Goal: Task Accomplishment & Management: Complete application form

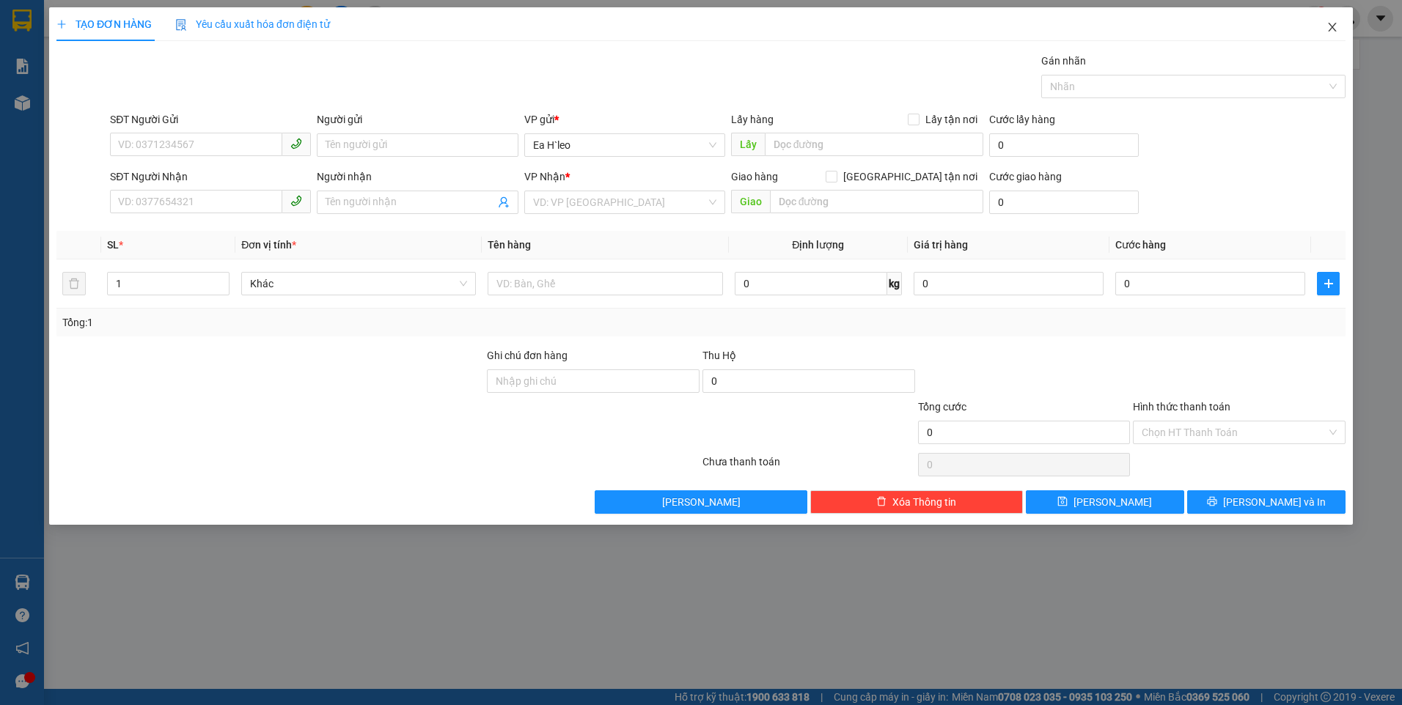
click at [1335, 23] on icon "close" at bounding box center [1332, 27] width 12 height 12
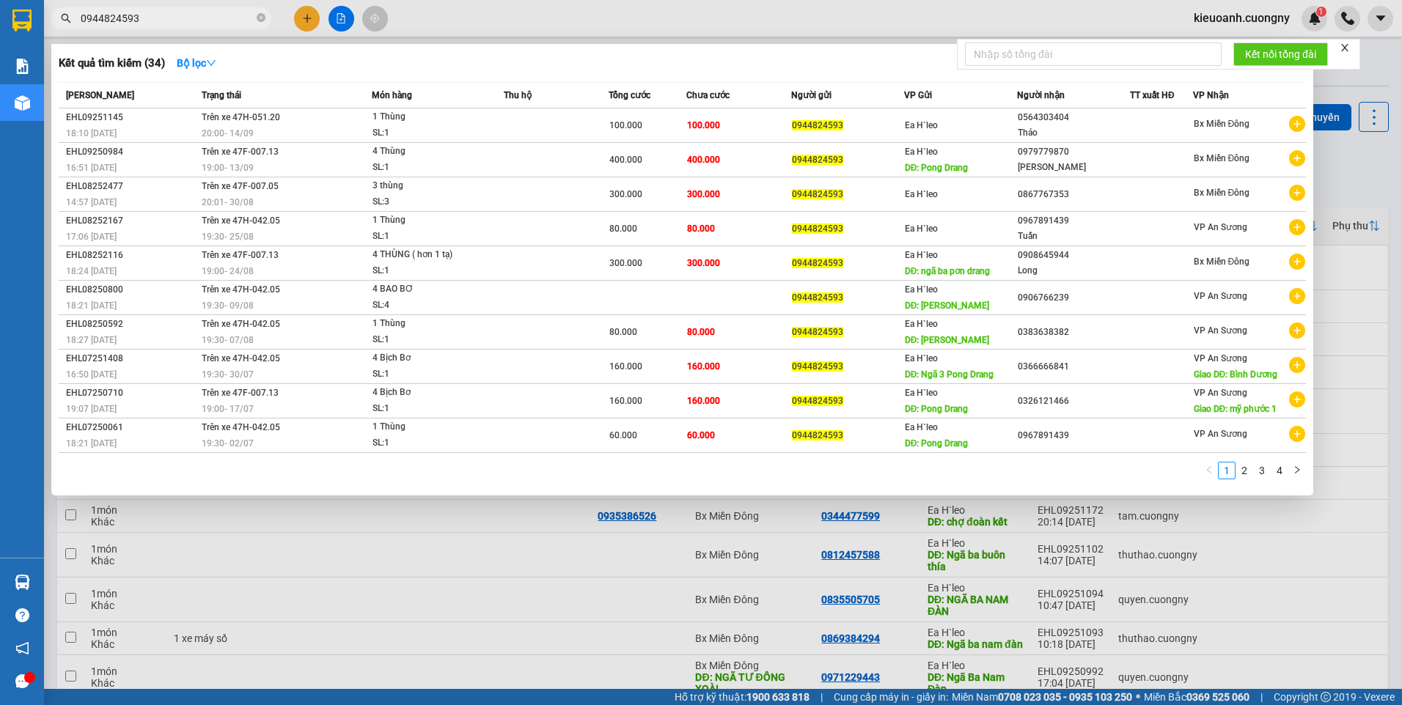
click at [210, 17] on input "0944824593" at bounding box center [167, 18] width 173 height 16
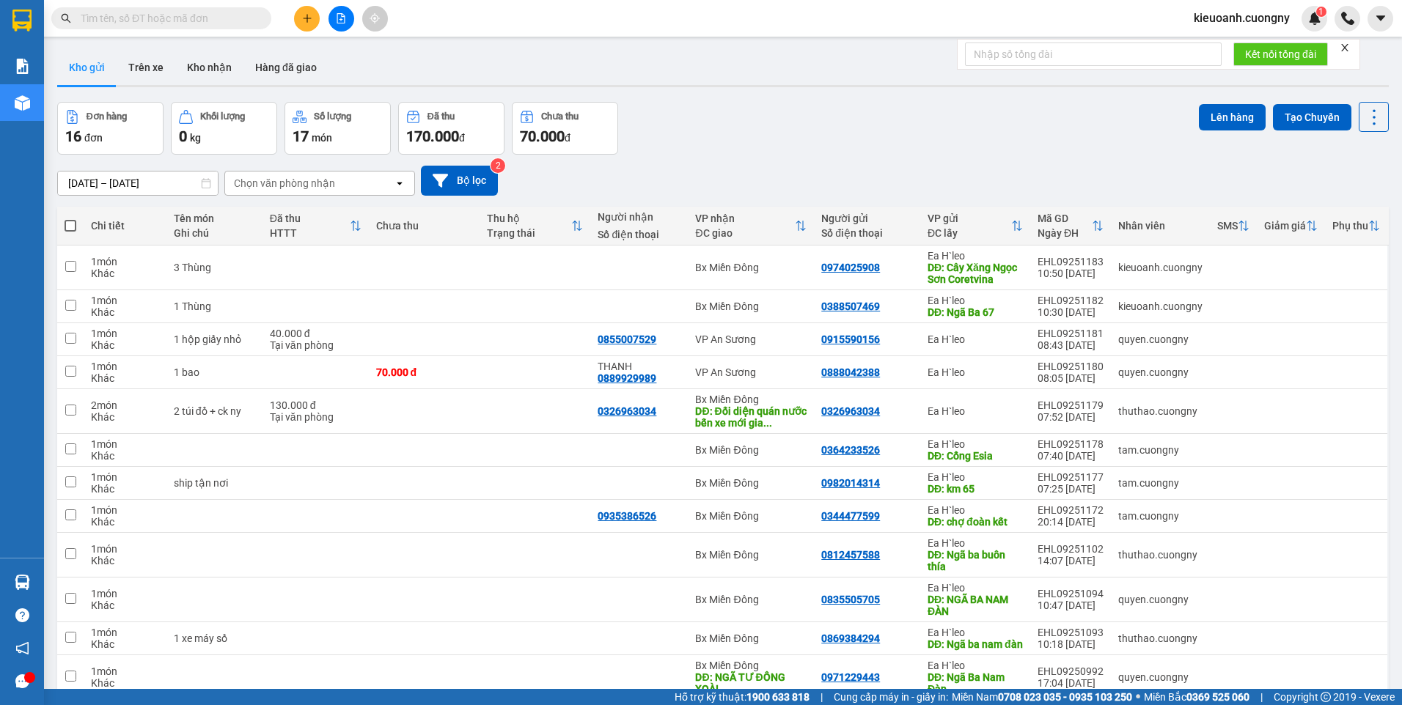
paste input "0328214848"
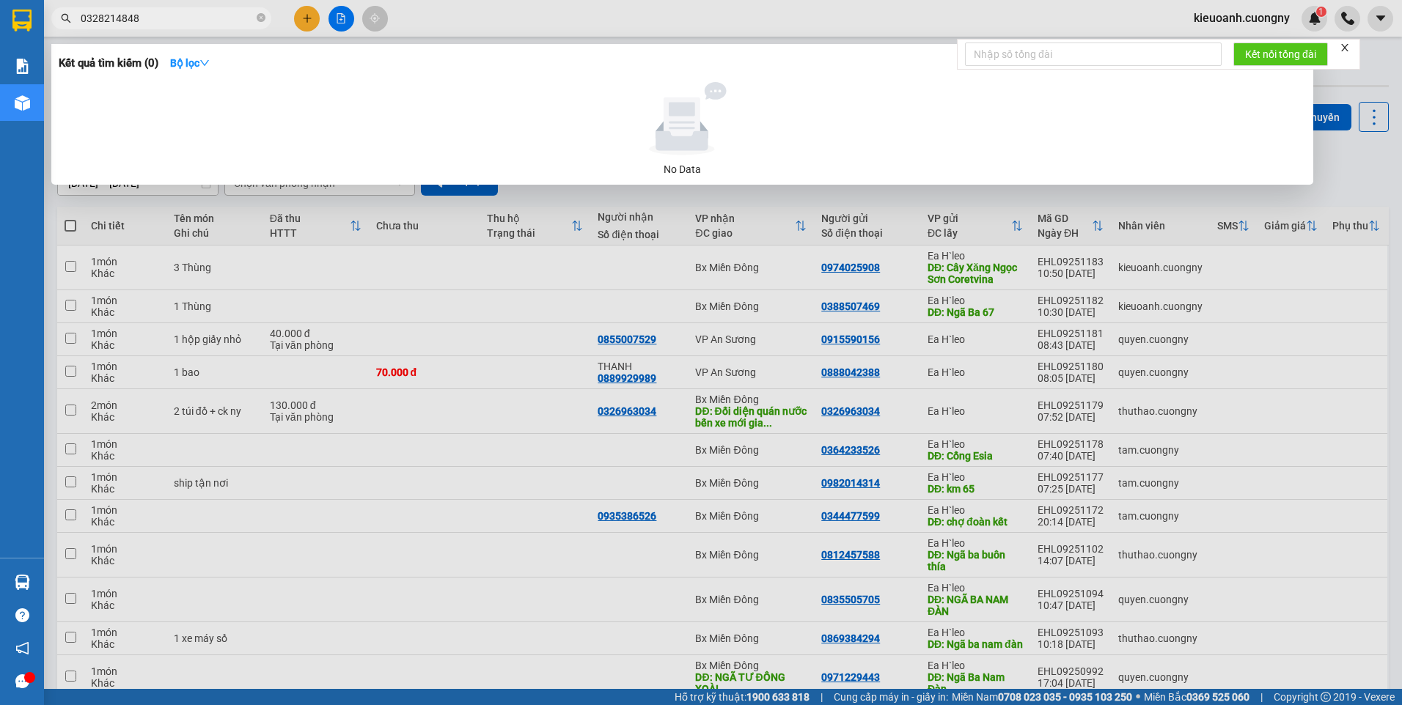
click at [1351, 188] on div at bounding box center [701, 352] width 1402 height 705
click at [205, 23] on input "0328214848" at bounding box center [167, 18] width 173 height 16
drag, startPoint x: 205, startPoint y: 23, endPoint x: -3, endPoint y: 39, distance: 208.1
click at [0, 39] on html "Kết quả tìm kiếm ( 0 ) Bộ lọc No Data 0328214848 kieuoanh.cuongny 1 Báo cáo Báo…" at bounding box center [701, 352] width 1402 height 705
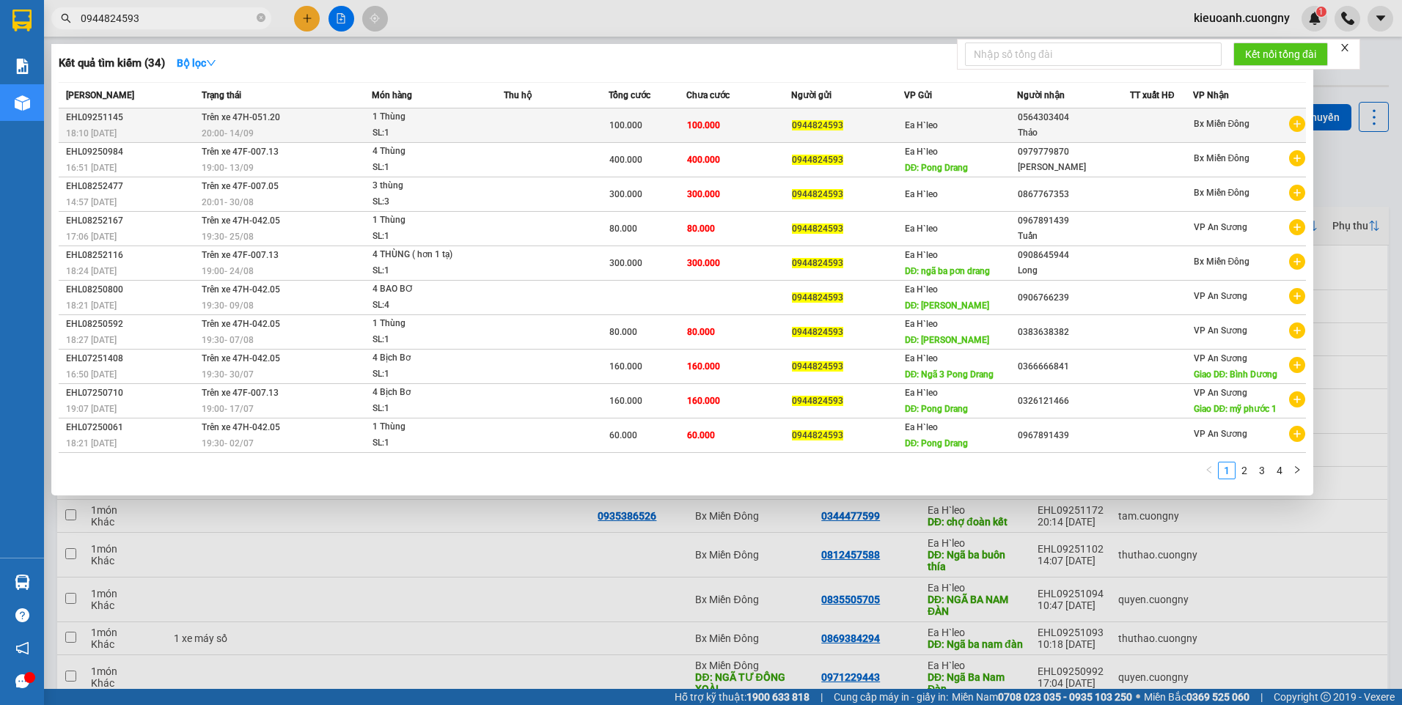
type input "0944824593"
click at [575, 125] on td at bounding box center [556, 126] width 104 height 34
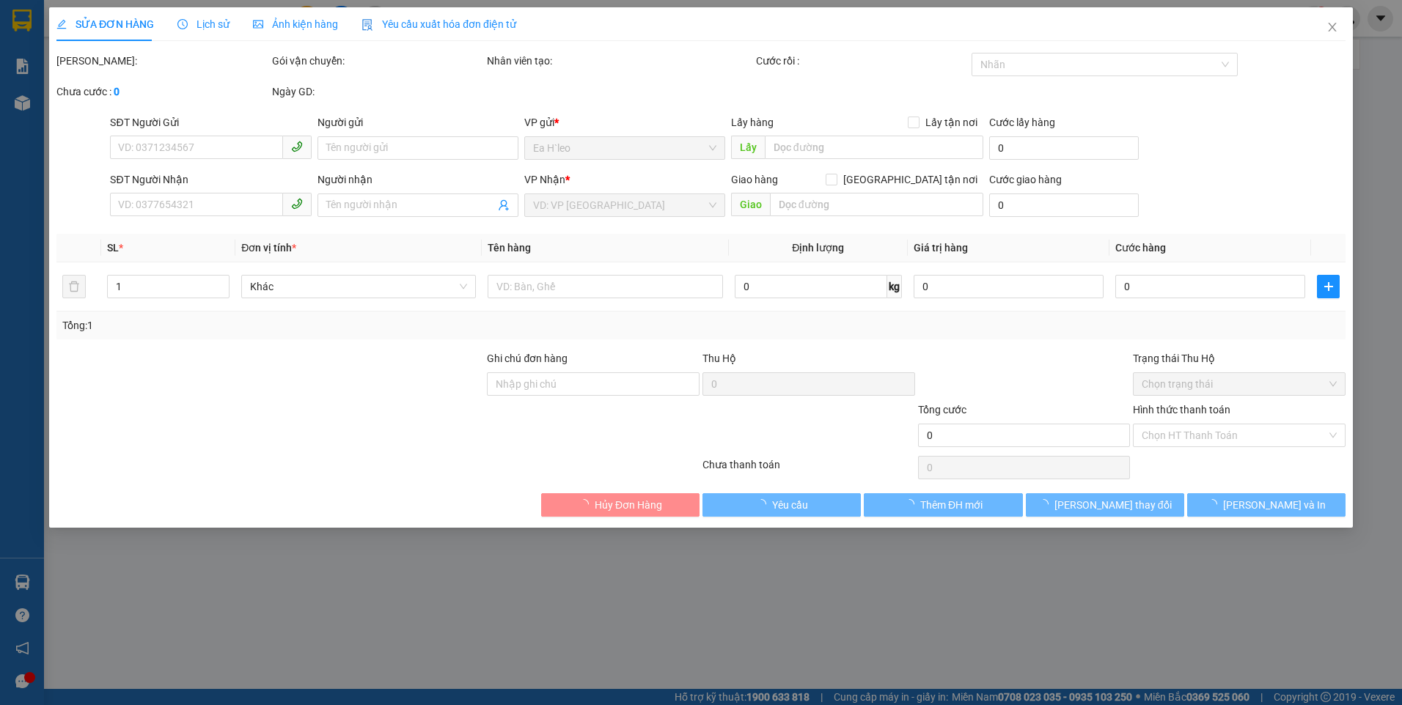
type input "0944824593"
type input "0564303404"
type input "Thảo"
type input "100.000"
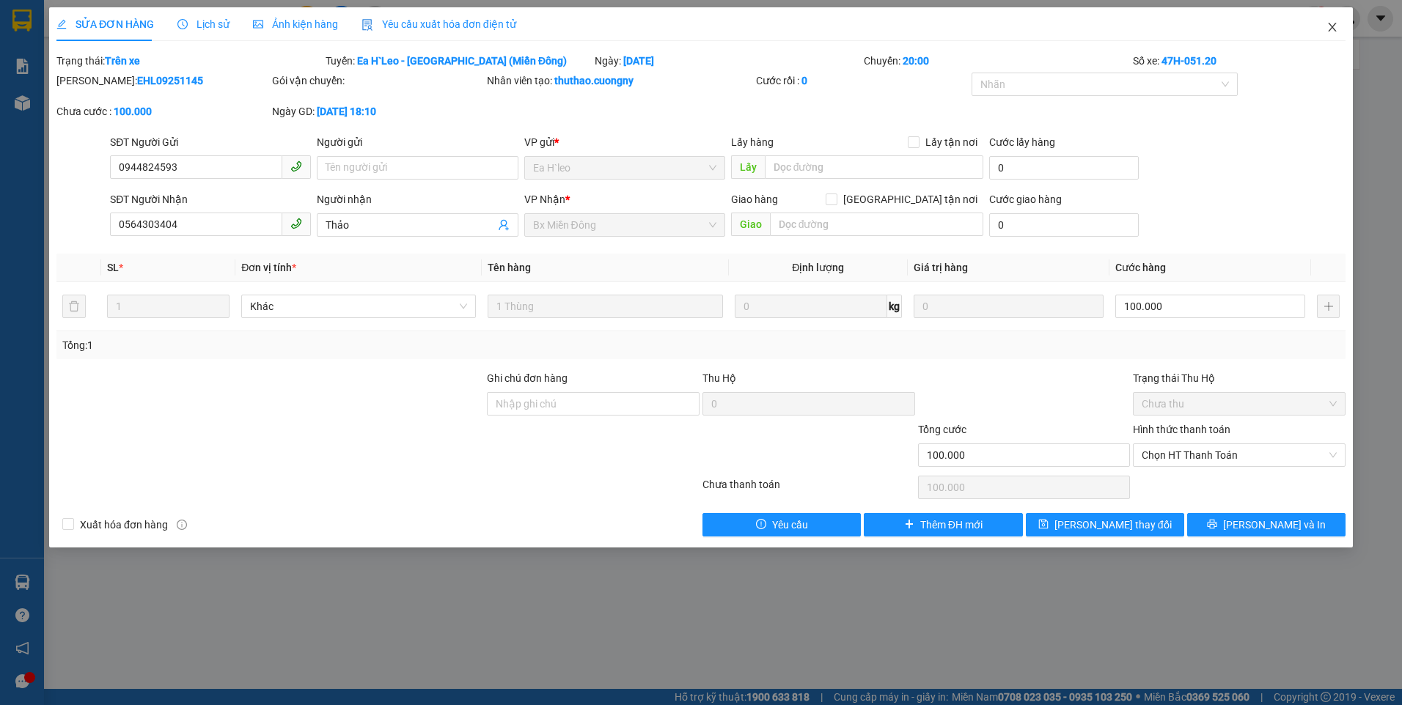
click at [1328, 26] on icon "close" at bounding box center [1332, 27] width 12 height 12
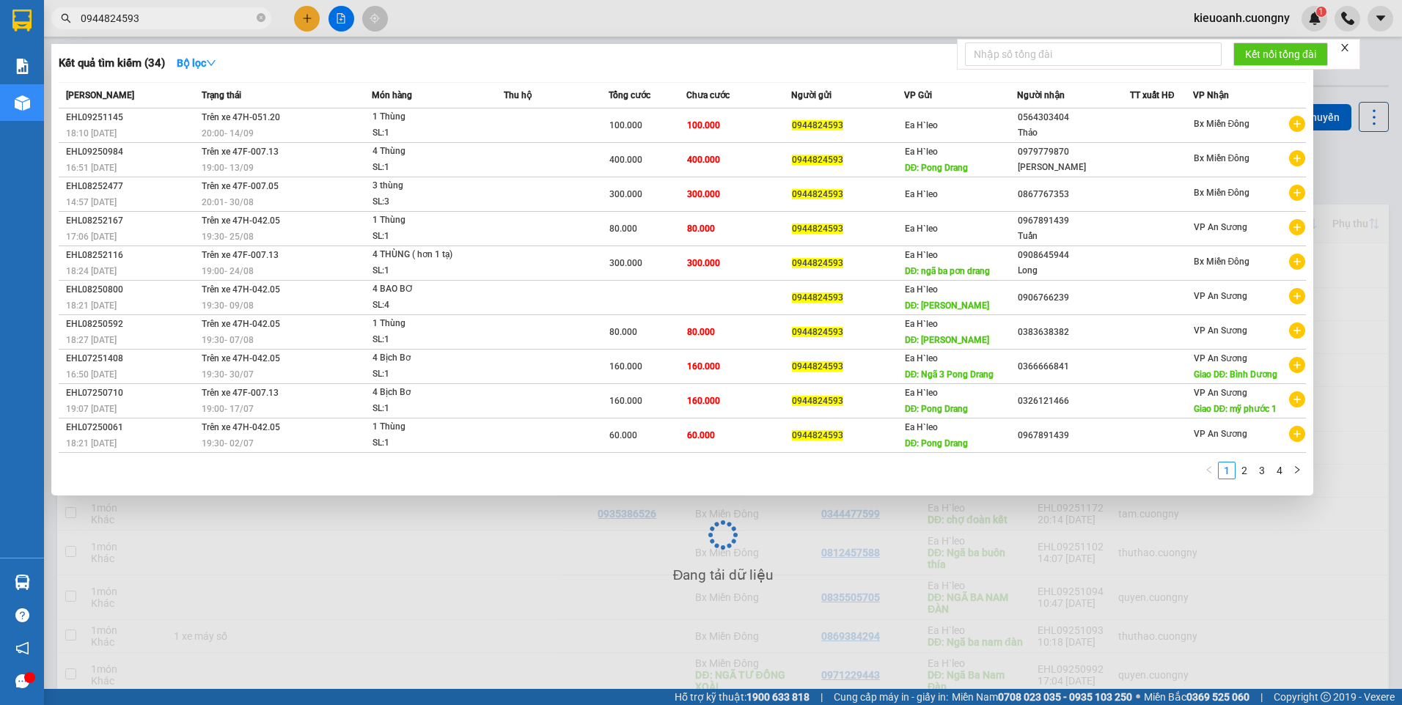
click at [189, 20] on input "0944824593" at bounding box center [167, 18] width 173 height 16
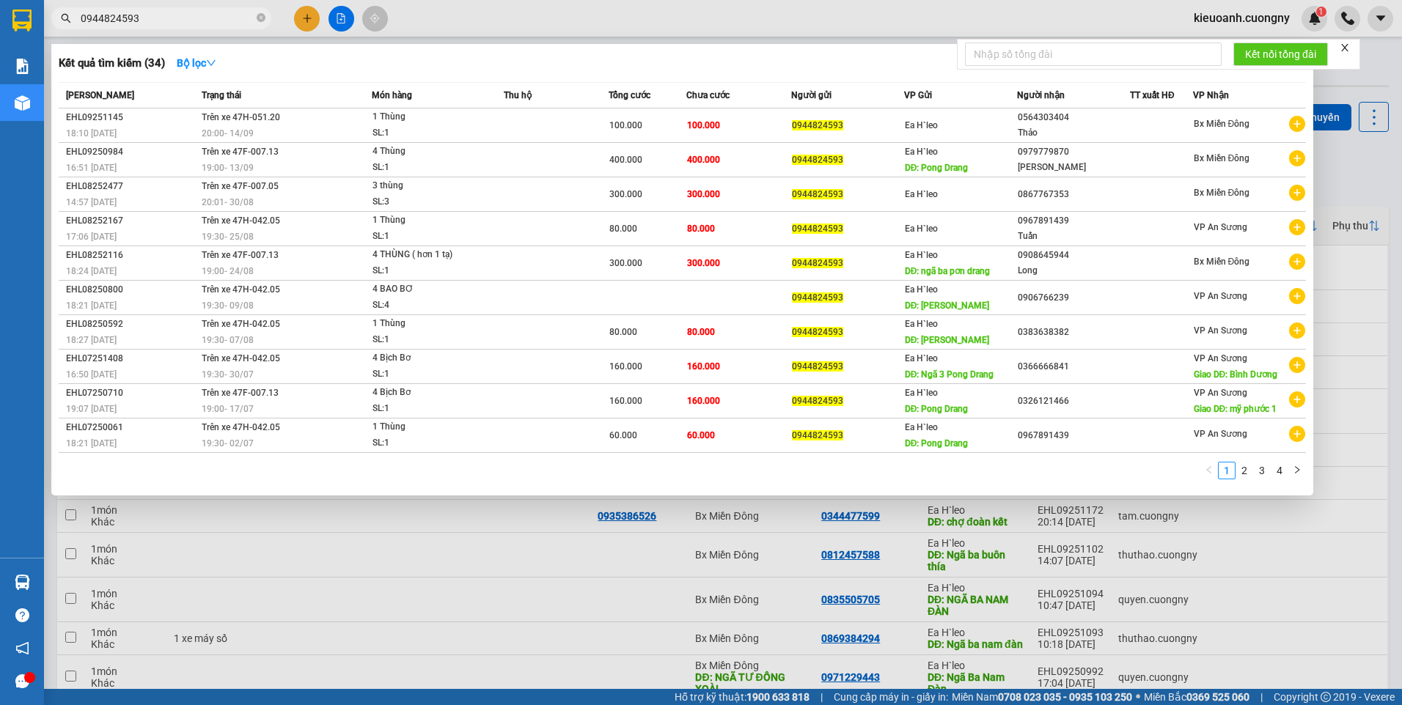
paste input "869384294"
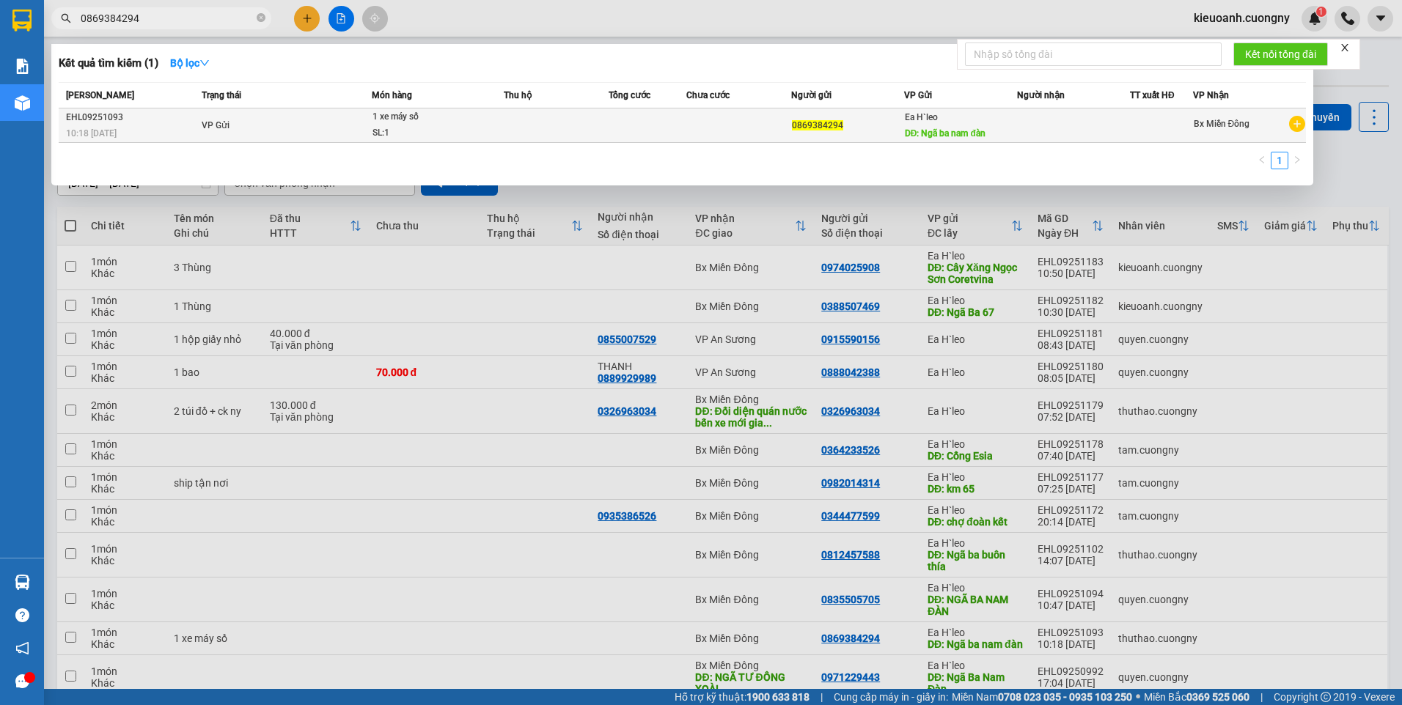
type input "0869384294"
click at [628, 125] on td at bounding box center [648, 126] width 78 height 34
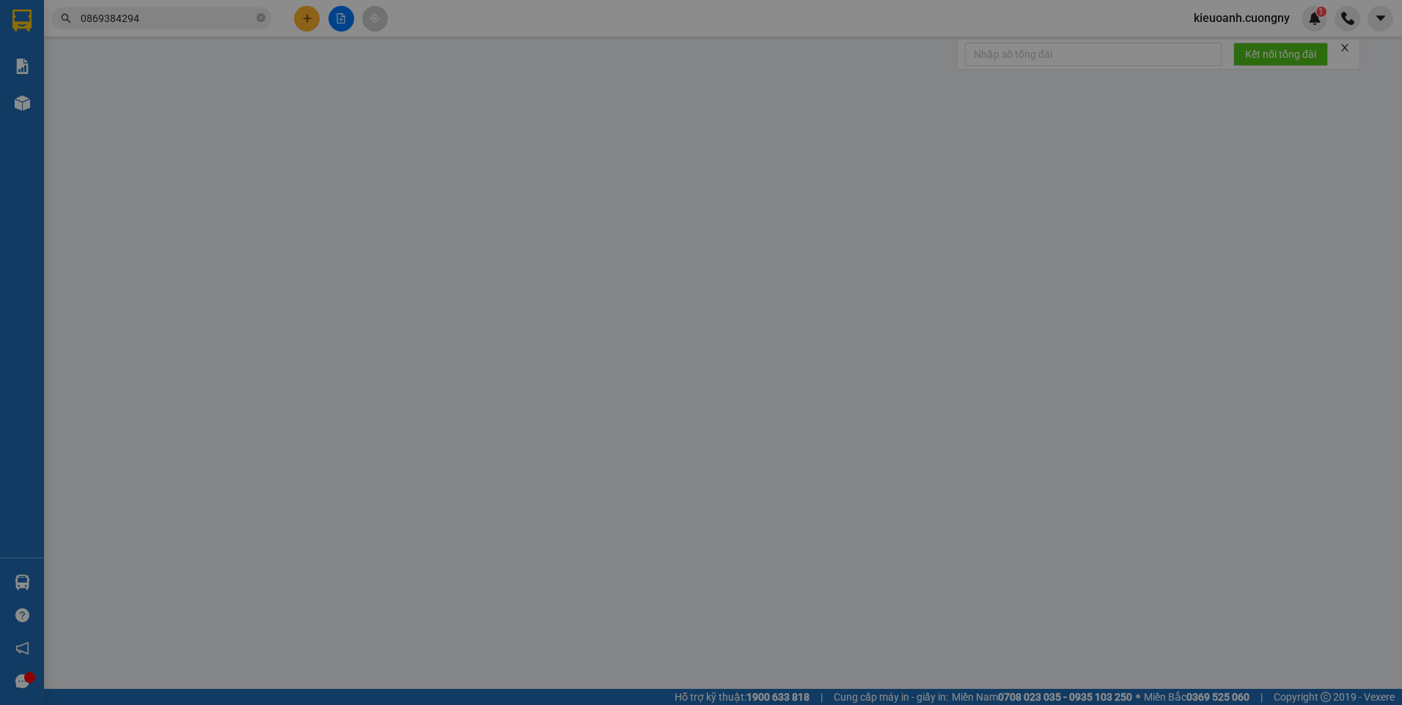
type input "0869384294"
type input "Ngã ba nam đàn"
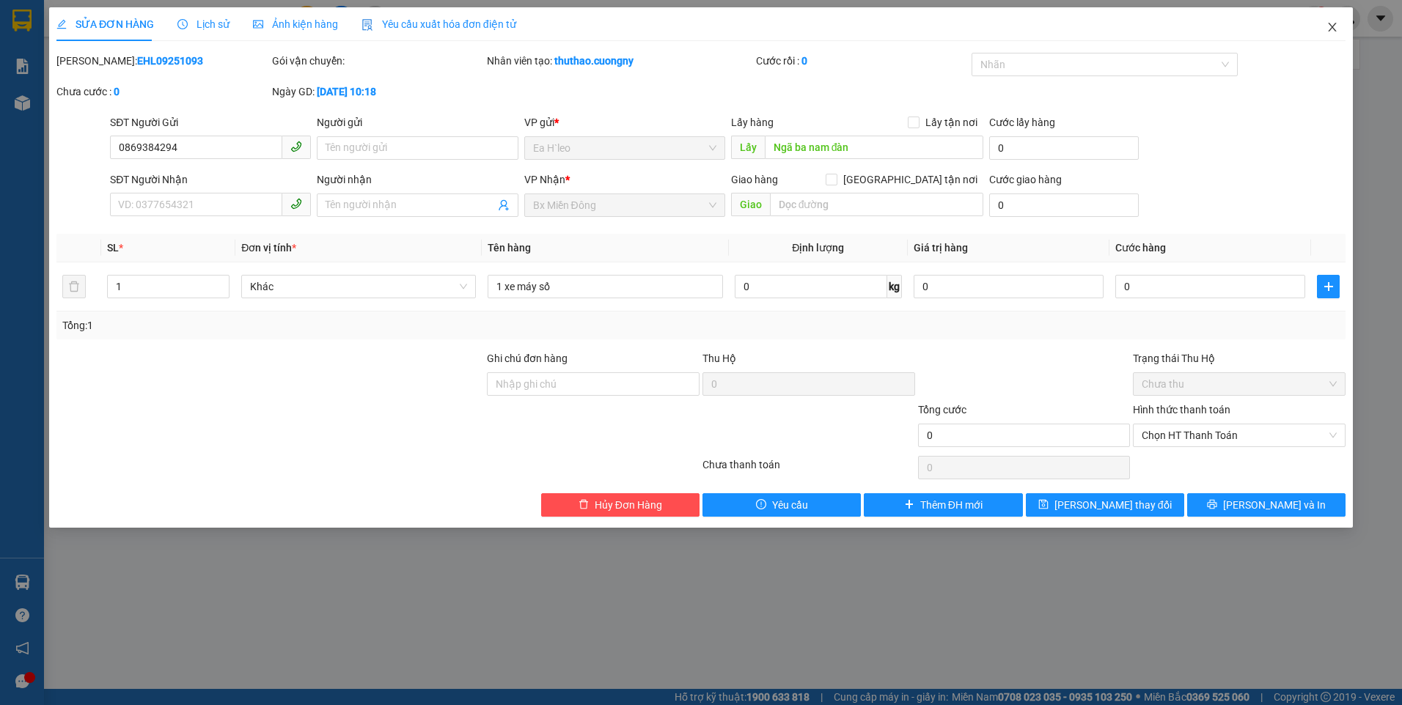
click at [1331, 23] on icon "close" at bounding box center [1332, 27] width 12 height 12
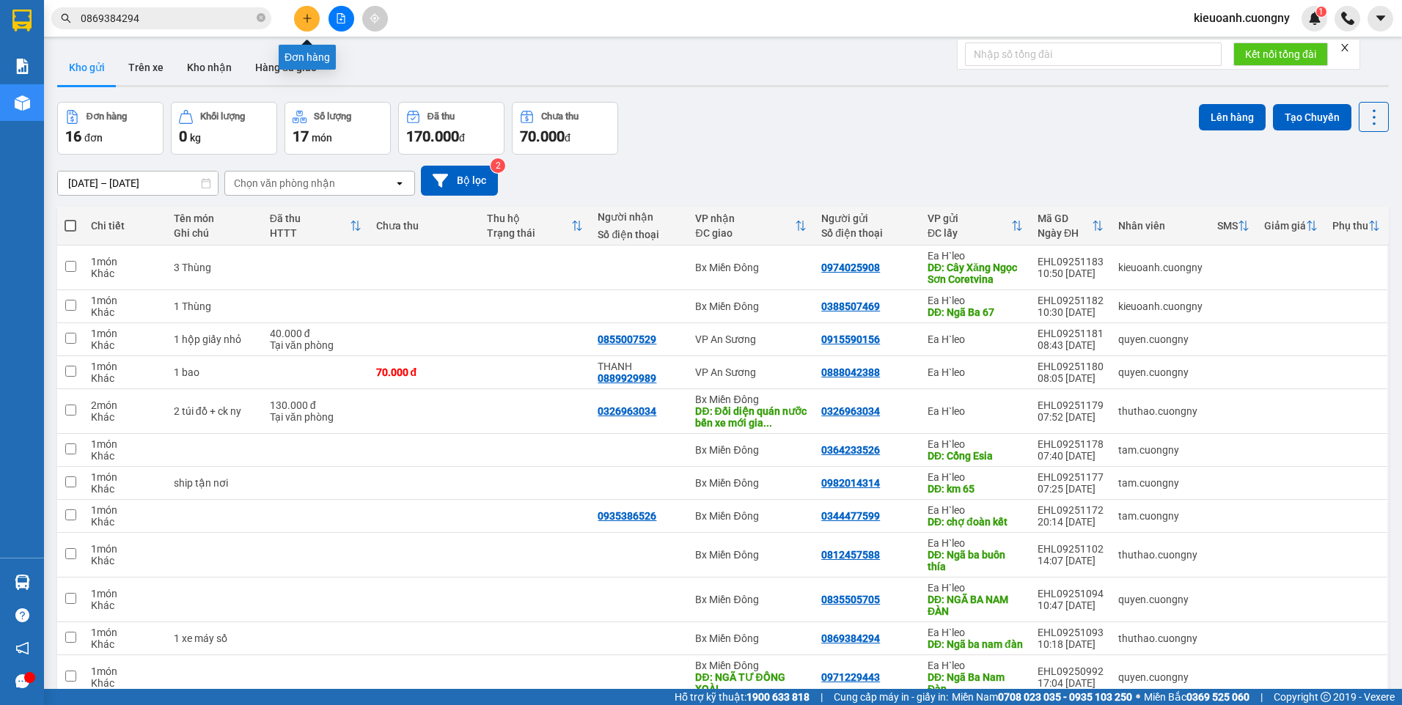
click at [308, 18] on icon "plus" at bounding box center [307, 18] width 10 height 10
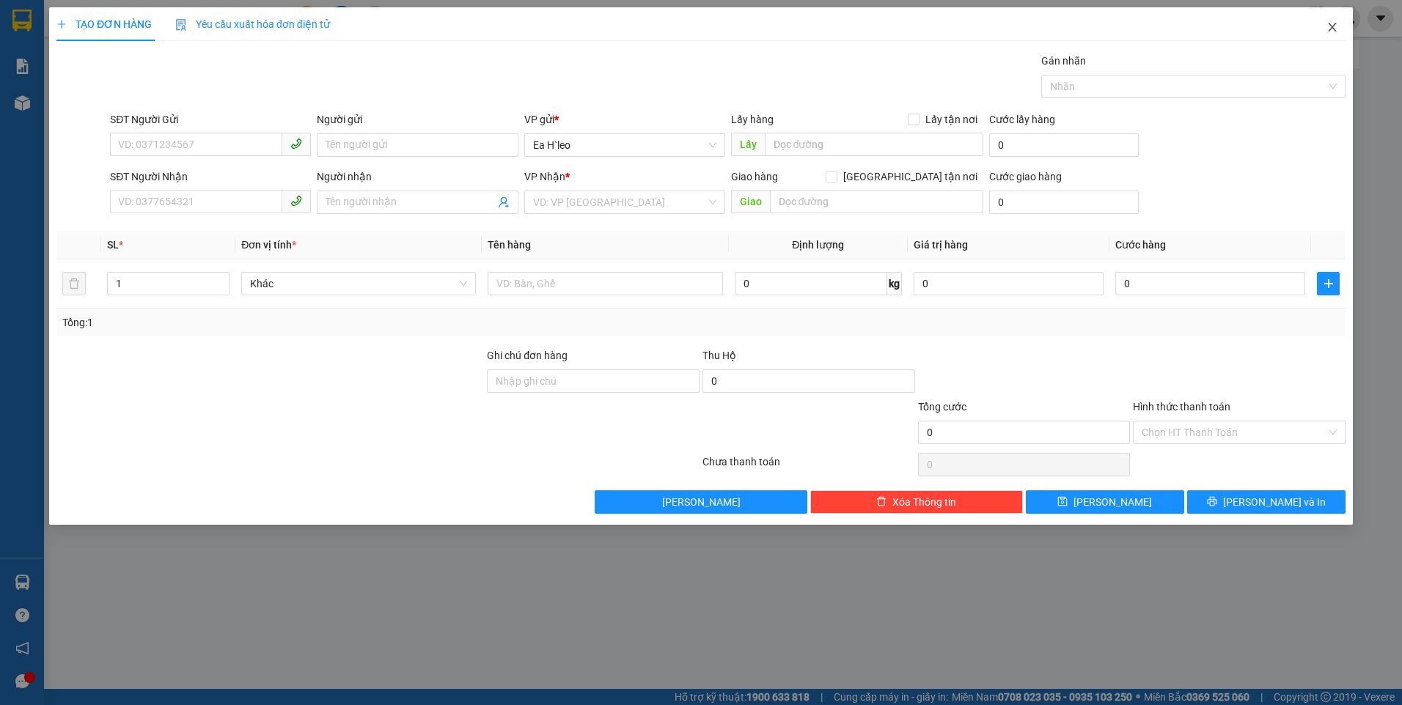
click at [1336, 25] on icon "close" at bounding box center [1332, 27] width 12 height 12
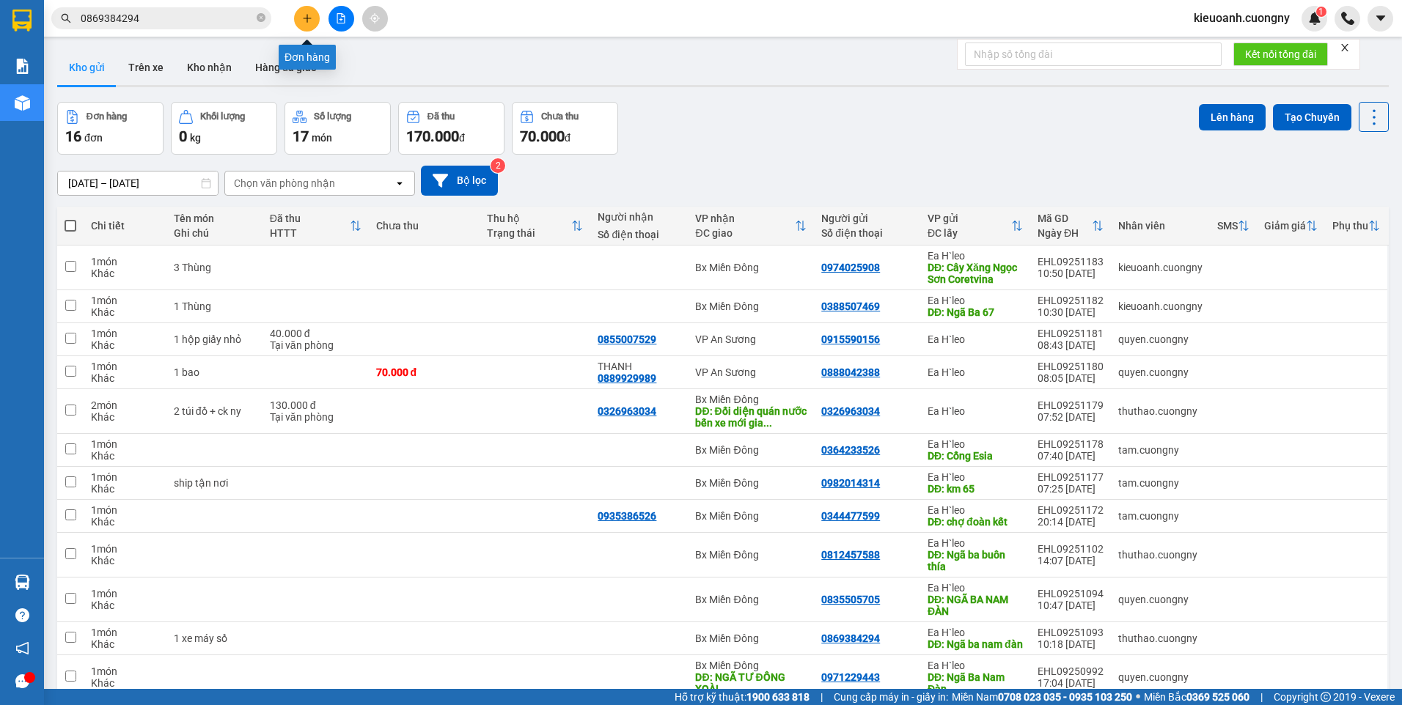
click at [304, 15] on icon "plus" at bounding box center [307, 18] width 10 height 10
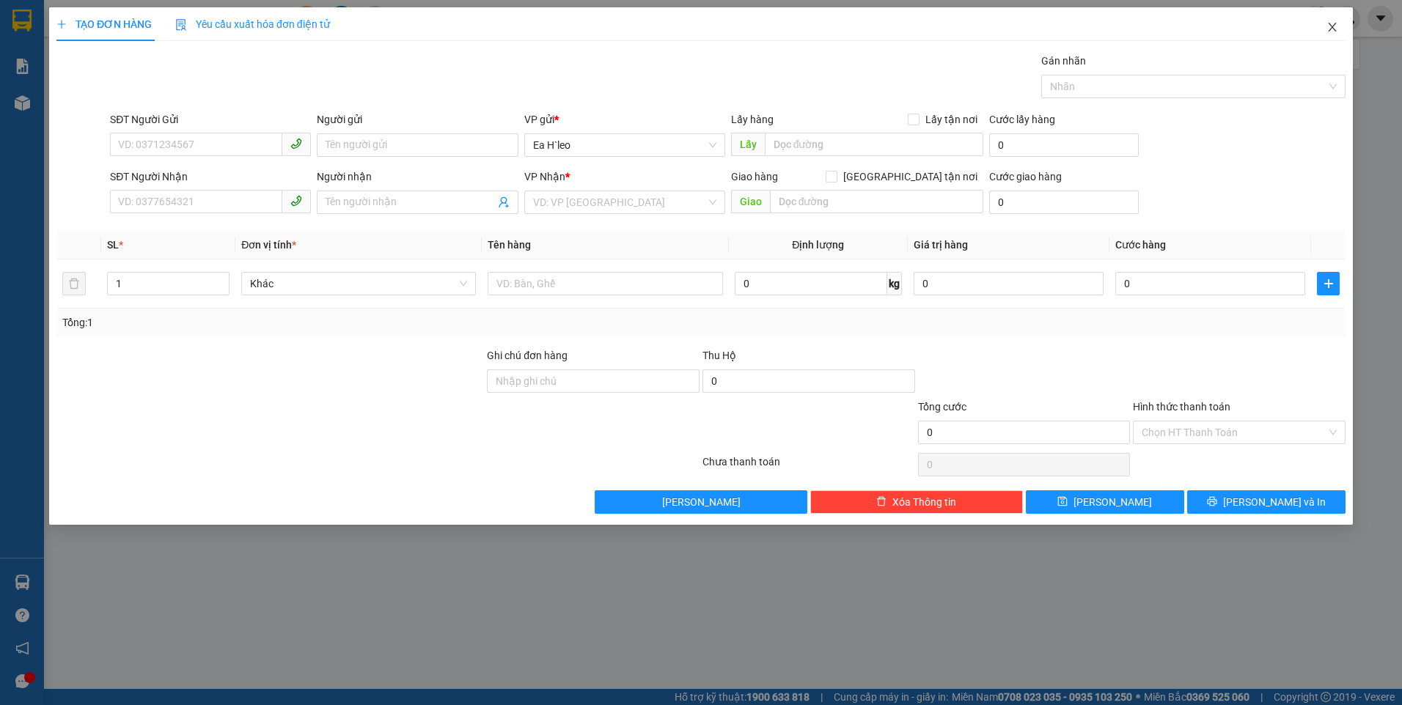
click at [1331, 30] on icon "close" at bounding box center [1332, 27] width 12 height 12
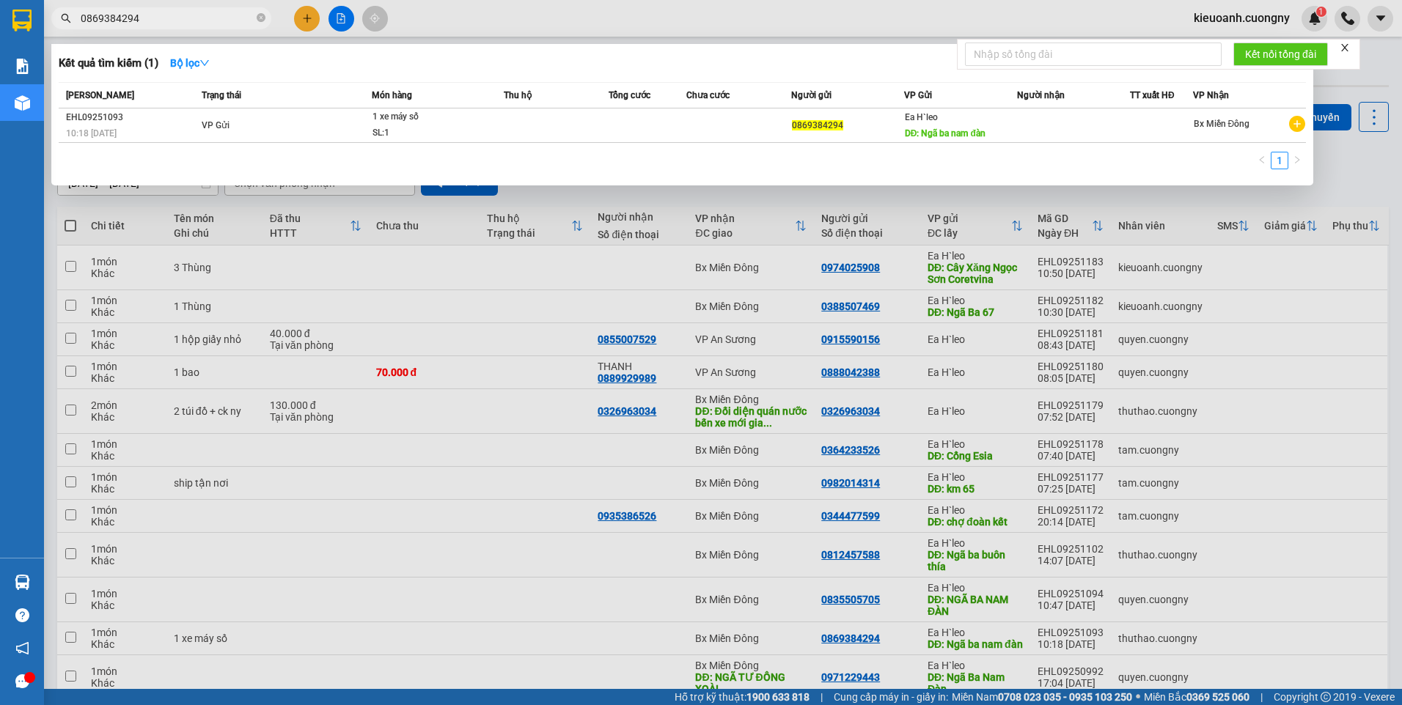
click at [204, 17] on input "0869384294" at bounding box center [167, 18] width 173 height 16
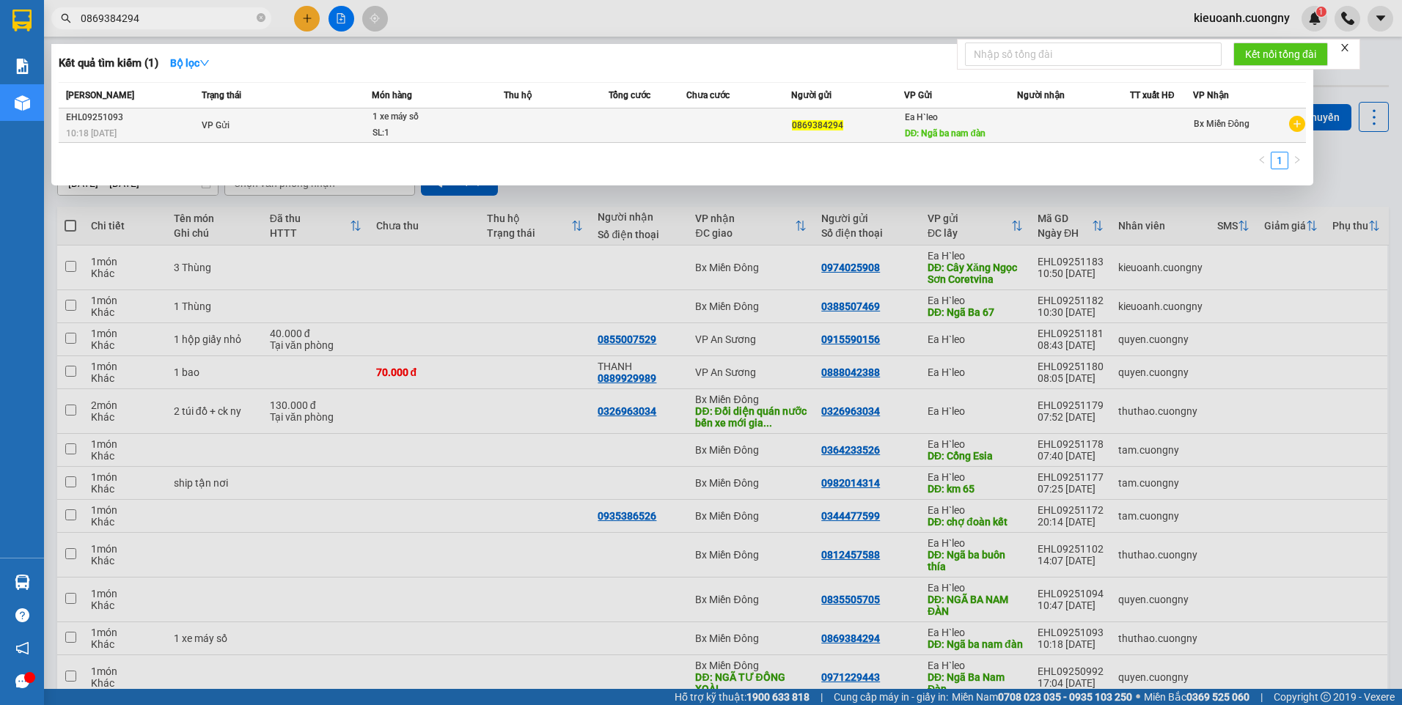
click at [673, 119] on td at bounding box center [648, 126] width 78 height 34
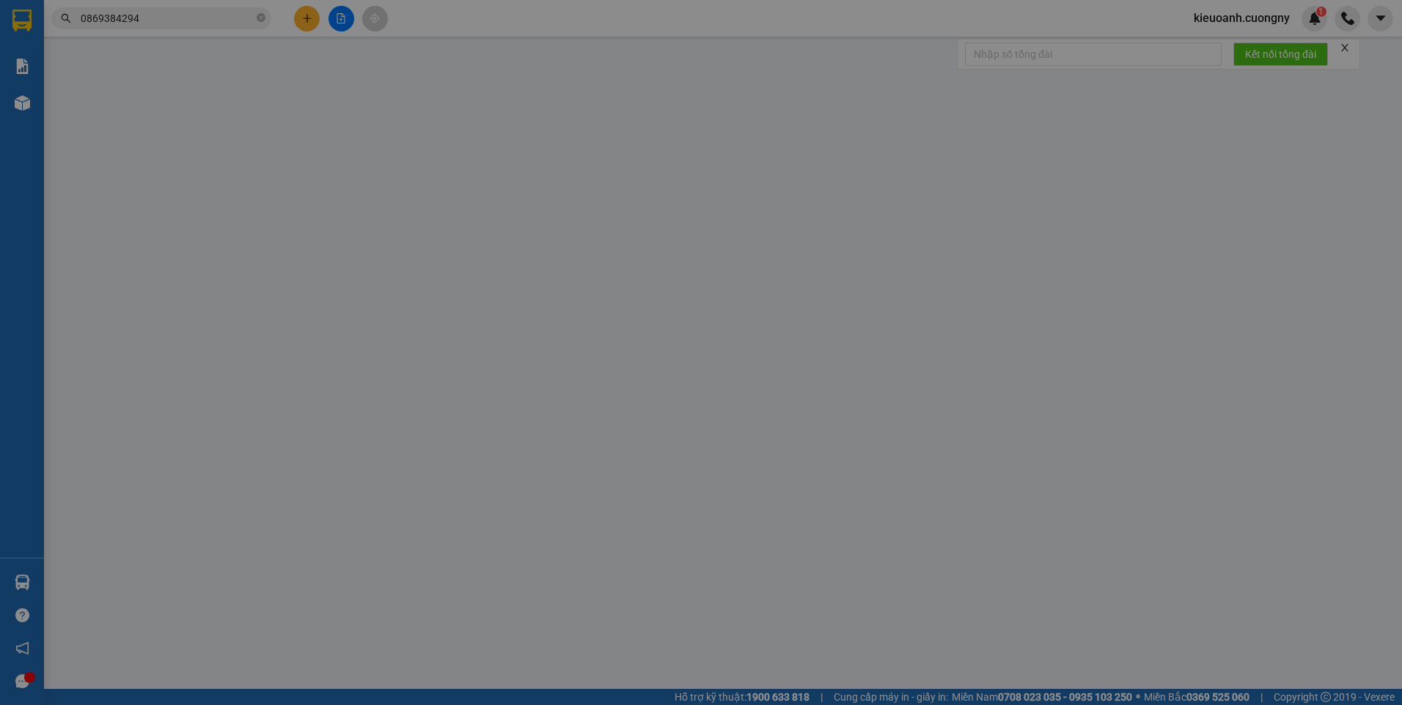
type input "0869384294"
type input "Ngã ba nam đàn"
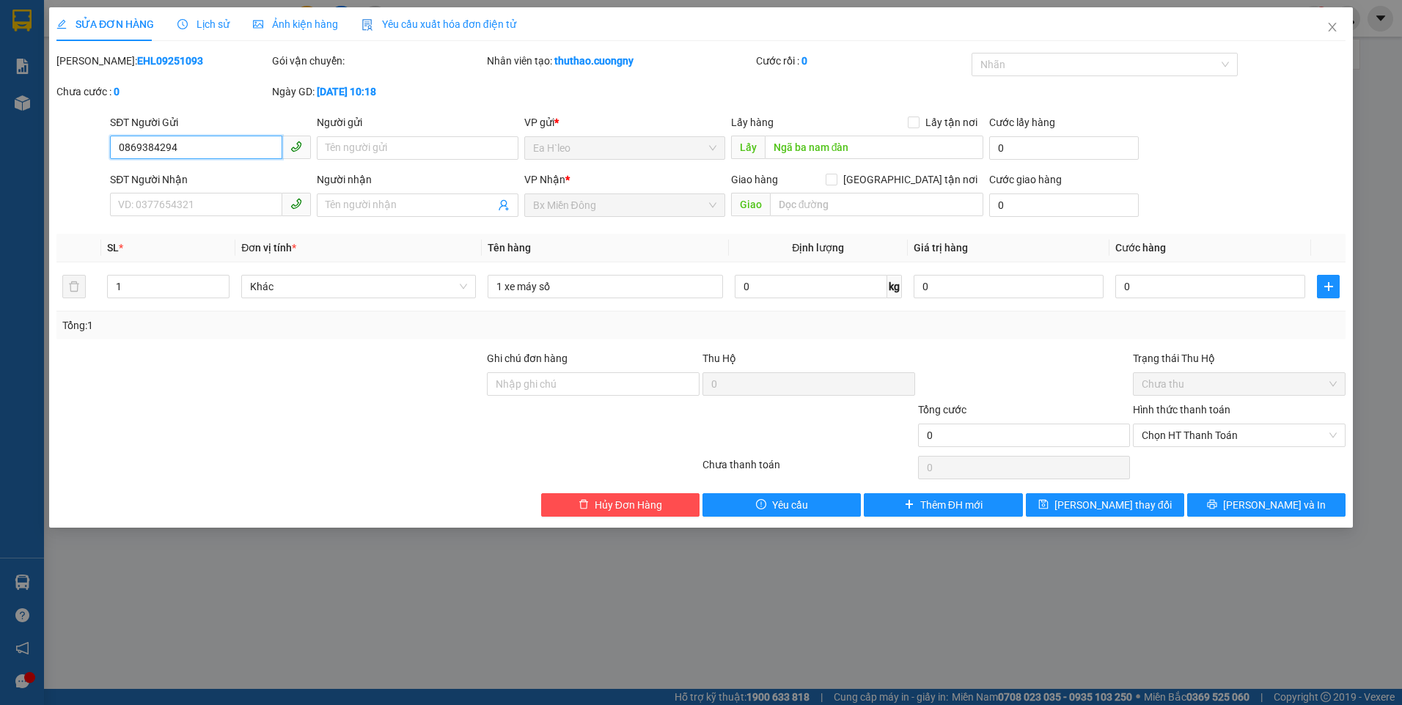
drag, startPoint x: 195, startPoint y: 148, endPoint x: 98, endPoint y: 173, distance: 99.9
click at [98, 173] on form "SĐT Người Gửi 0869384294 0869384294 Người gửi Tên người gửi VP gửi * Ea H`leo L…" at bounding box center [700, 168] width 1289 height 109
click at [1334, 26] on icon "close" at bounding box center [1332, 27] width 12 height 12
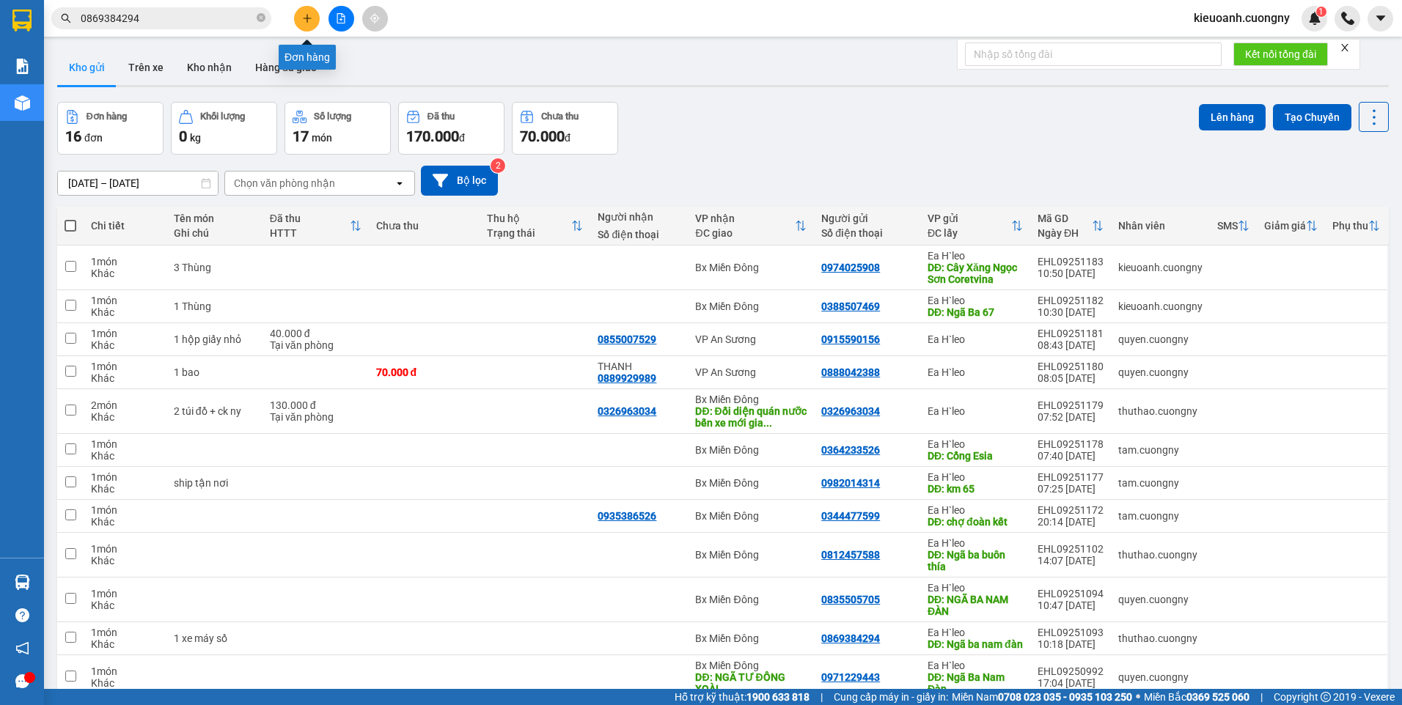
click at [309, 17] on icon "plus" at bounding box center [307, 18] width 10 height 10
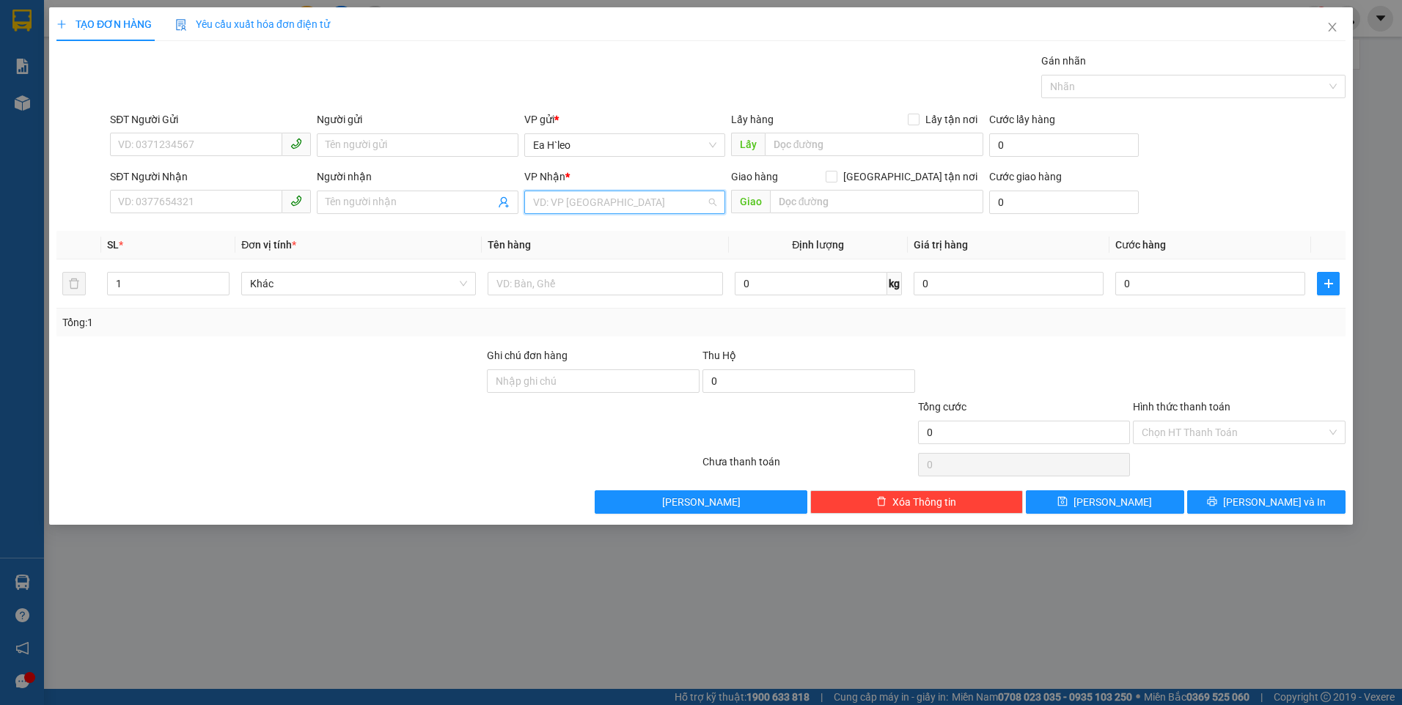
click at [617, 200] on input "search" at bounding box center [619, 202] width 173 height 22
click at [597, 317] on div "VP An Sương" at bounding box center [624, 325] width 183 height 16
click at [777, 146] on input "text" at bounding box center [874, 144] width 219 height 23
type input "Cây Xăng 72"
click at [192, 147] on input "SĐT Người Gửi" at bounding box center [196, 144] width 172 height 23
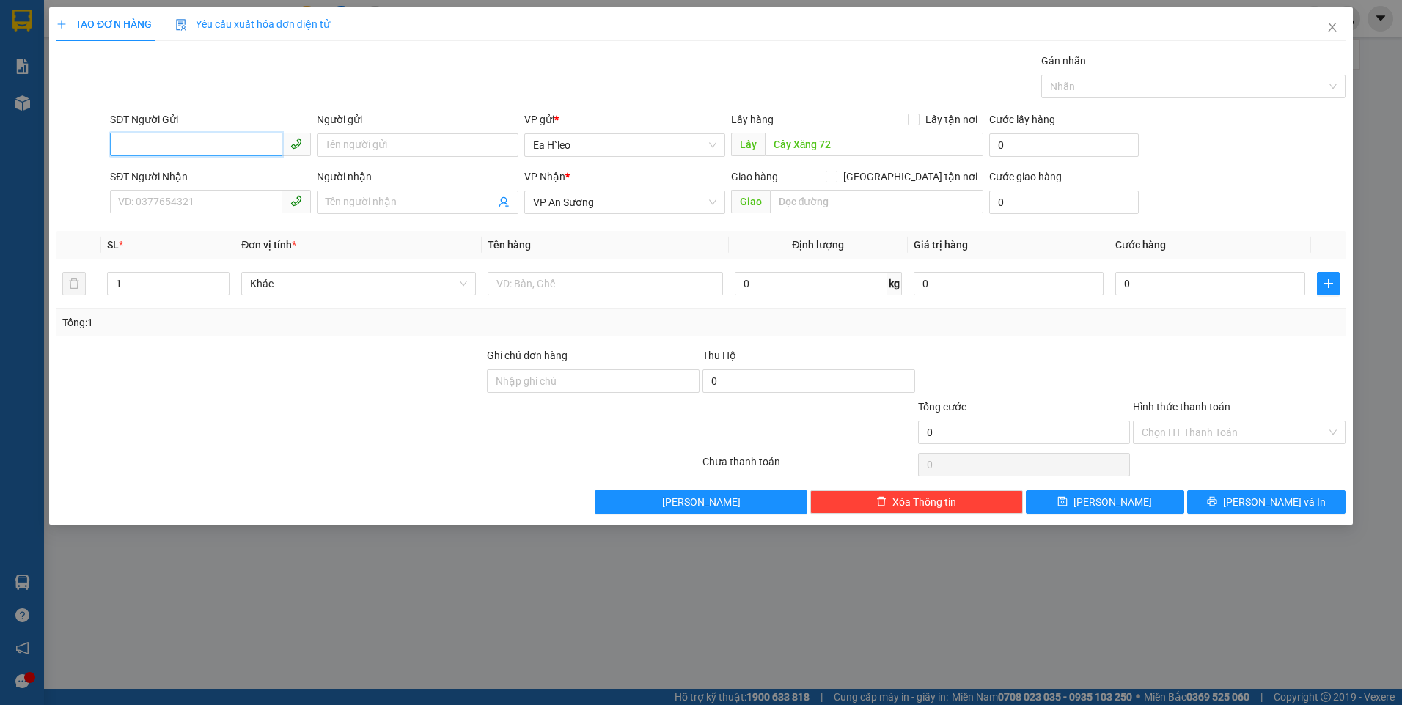
paste input "0983261224"
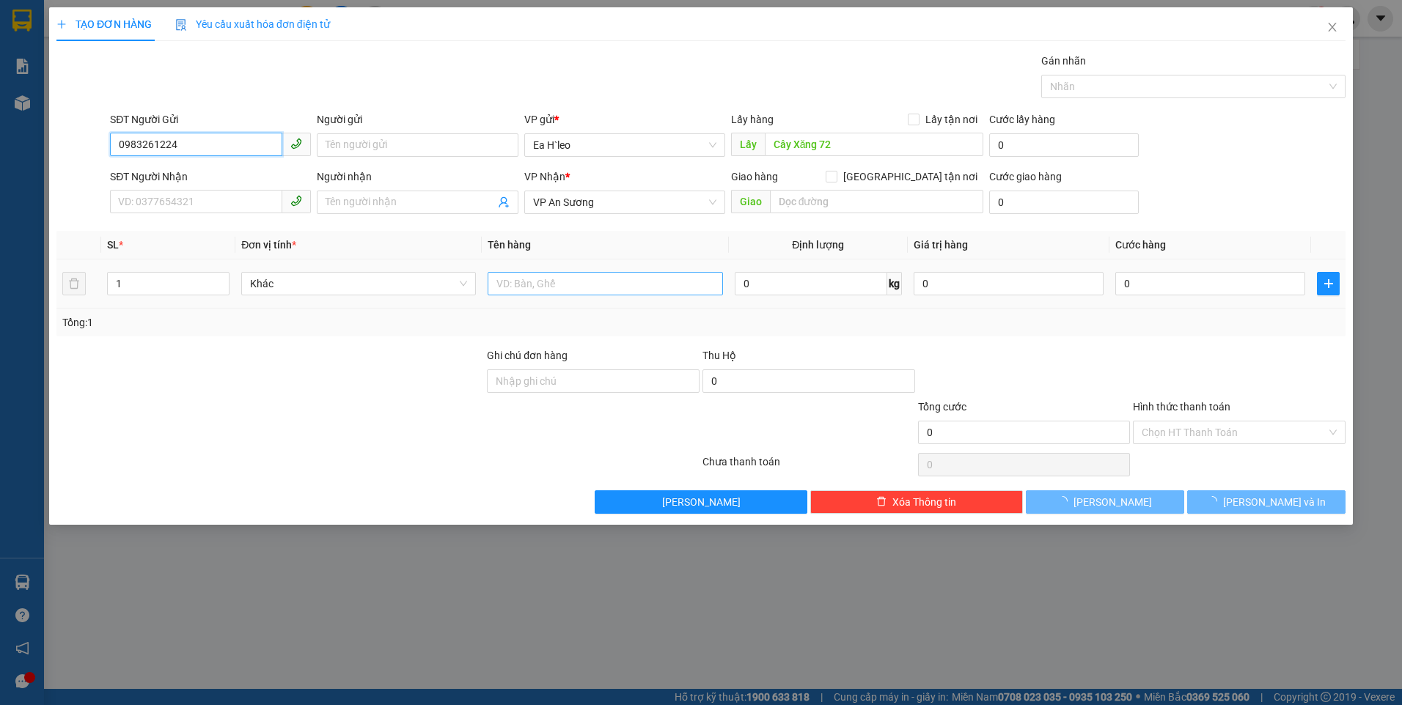
type input "0983261224"
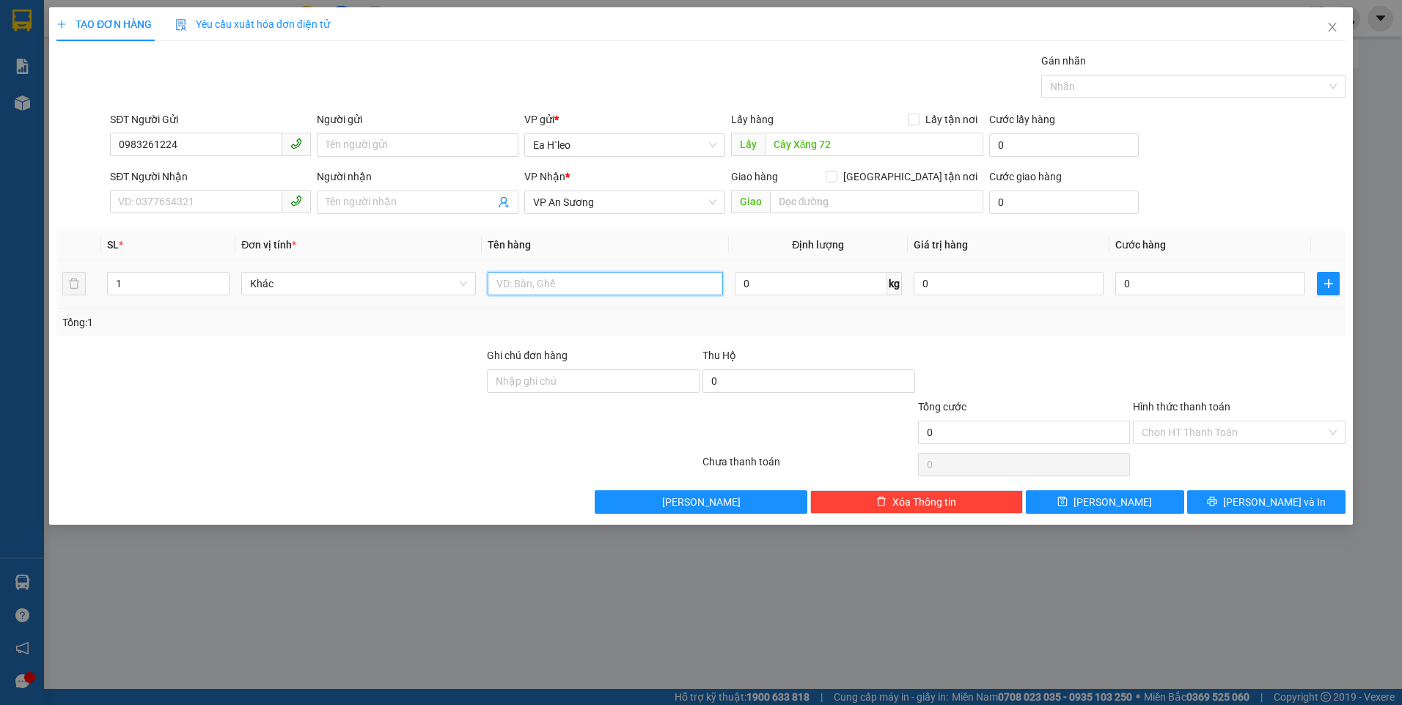
click at [636, 281] on input "text" at bounding box center [605, 283] width 235 height 23
type input "1 Thùng"
click at [829, 73] on div "Gán nhãn Nhãn" at bounding box center [727, 78] width 1241 height 51
click at [1123, 503] on button "[PERSON_NAME]" at bounding box center [1105, 502] width 158 height 23
